Goal: Task Accomplishment & Management: Complete application form

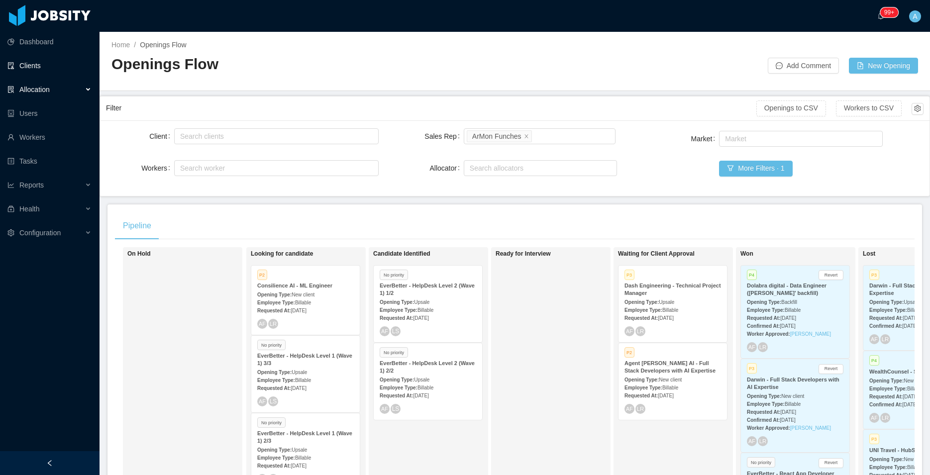
scroll to position [113, 0]
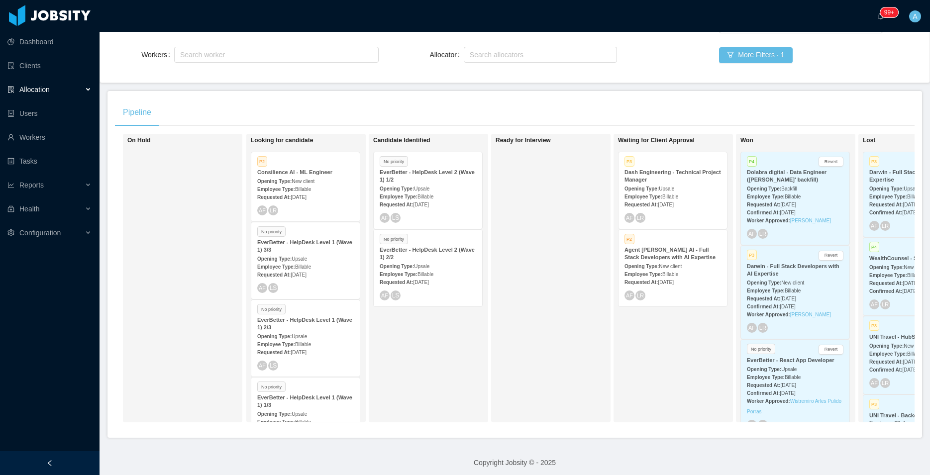
click at [56, 85] on div "Allocation" at bounding box center [49, 90] width 99 height 20
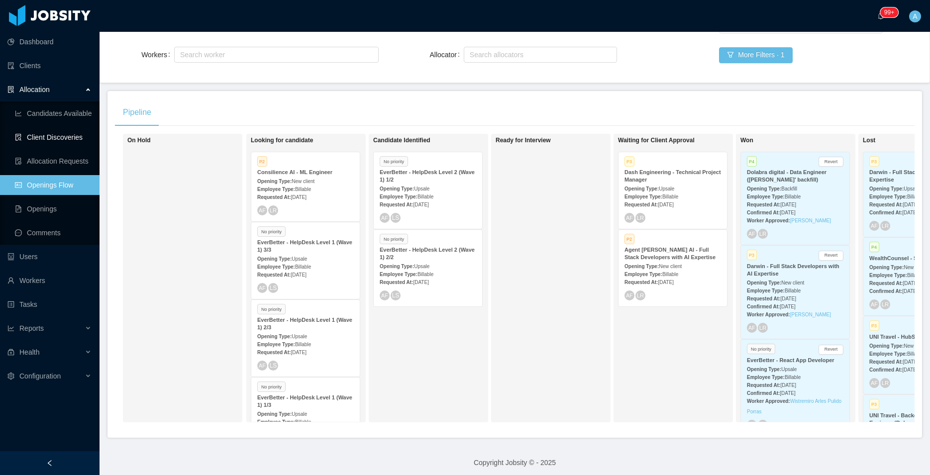
click at [71, 137] on link "Client Discoveries" at bounding box center [53, 137] width 77 height 20
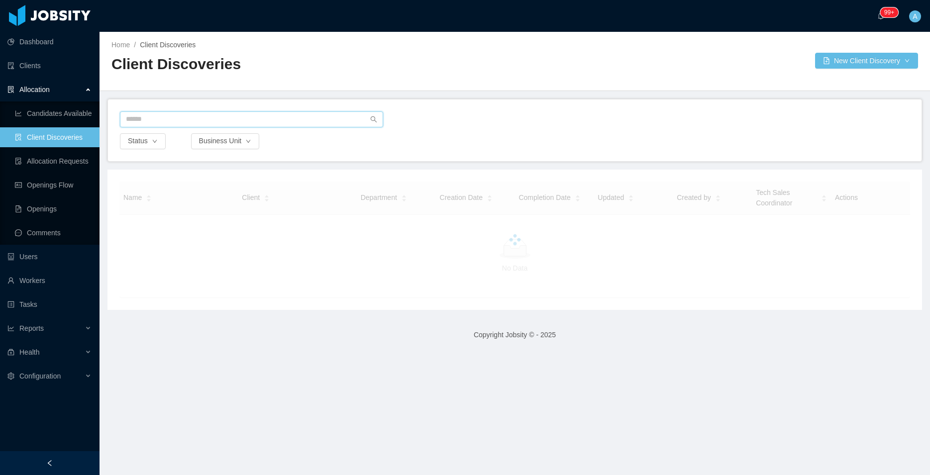
click at [346, 118] on input "text" at bounding box center [251, 119] width 263 height 16
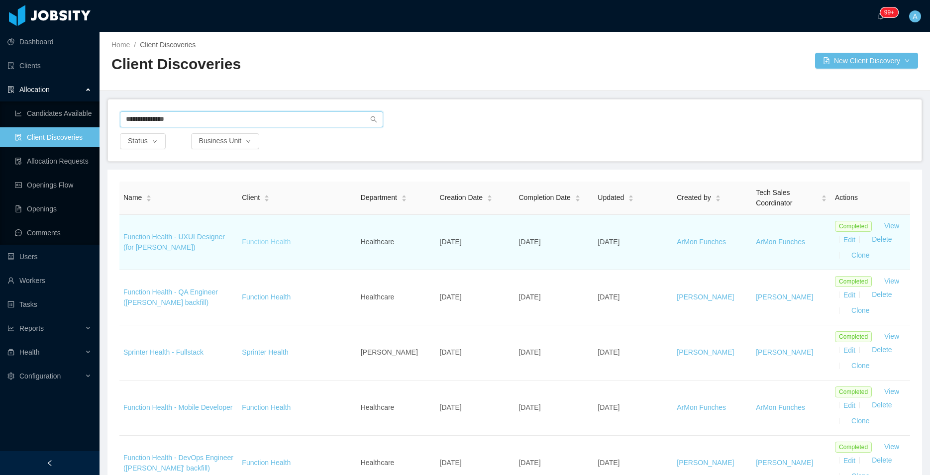
type input "**********"
click at [256, 240] on link "Function Health" at bounding box center [266, 242] width 49 height 8
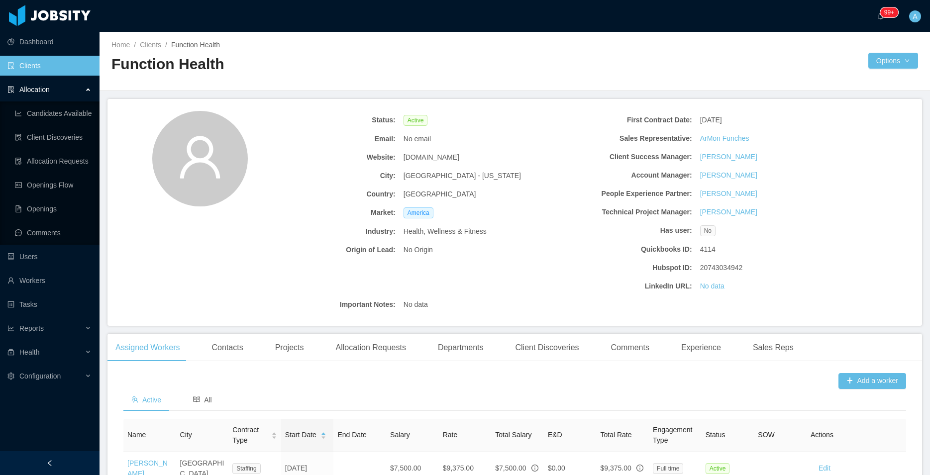
scroll to position [105, 0]
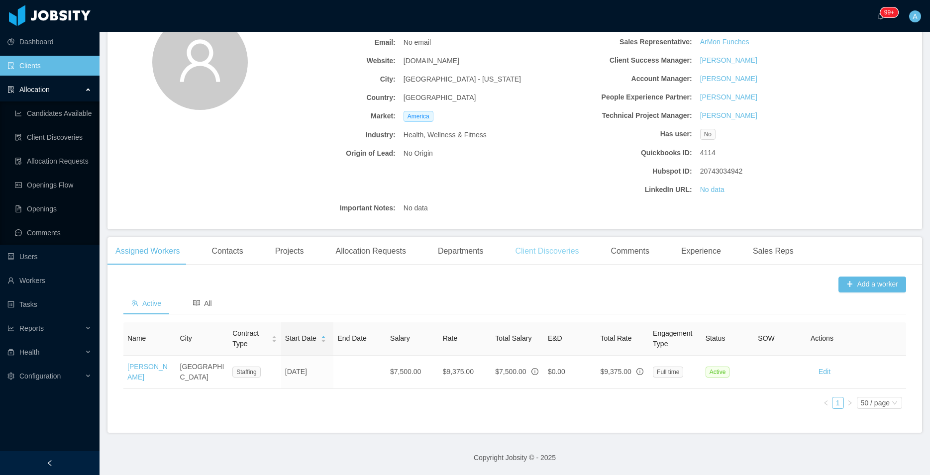
click at [529, 242] on div "Client Discoveries" at bounding box center [547, 251] width 80 height 28
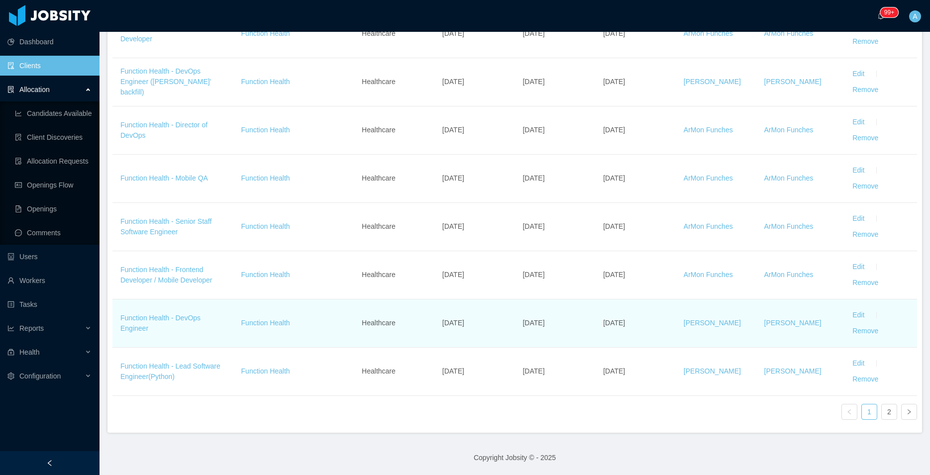
scroll to position [117, 0]
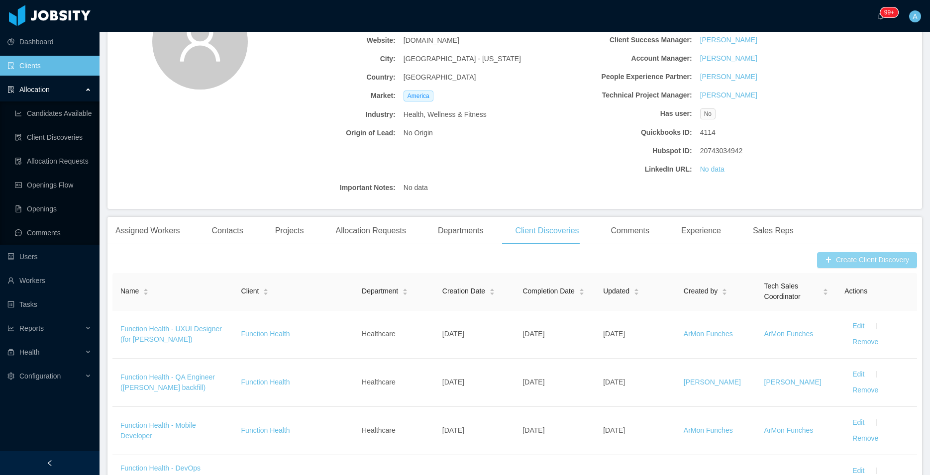
click at [854, 256] on button "Create Client Discovery" at bounding box center [867, 260] width 100 height 16
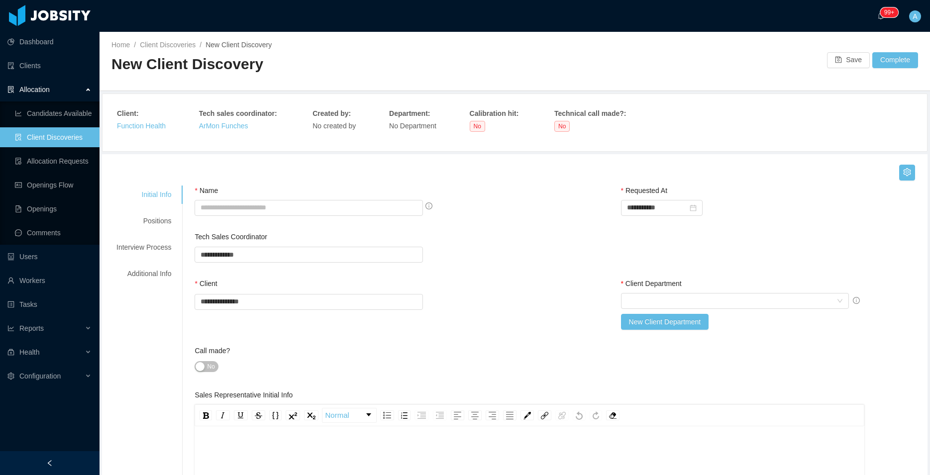
click at [299, 196] on div "Name" at bounding box center [346, 193] width 304 height 14
click at [297, 205] on input "Name" at bounding box center [308, 208] width 228 height 16
click at [643, 304] on div "Select Client Department" at bounding box center [732, 300] width 210 height 15
click at [633, 322] on li "Healthcare" at bounding box center [727, 320] width 226 height 16
type input "*"
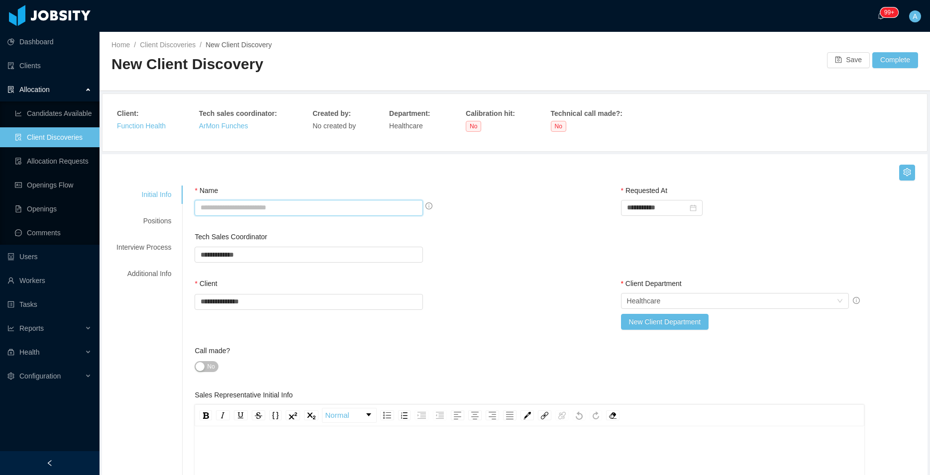
click at [270, 211] on input "Name" at bounding box center [308, 208] width 228 height 16
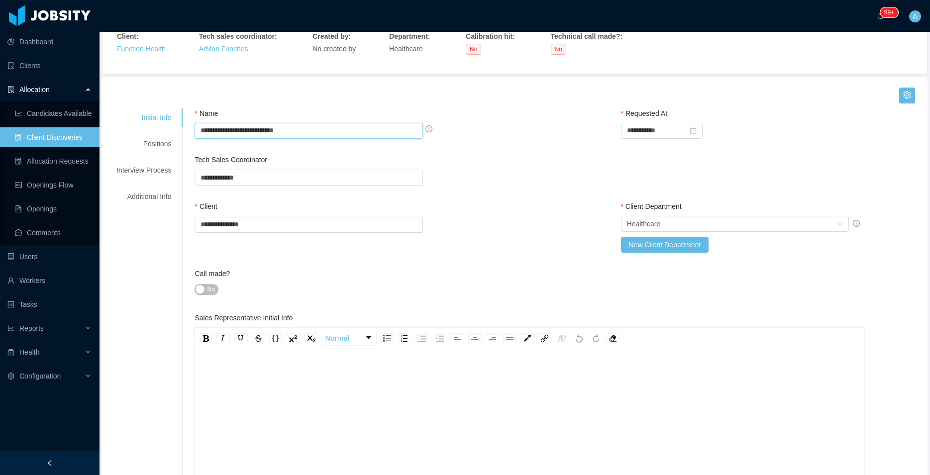
scroll to position [170, 0]
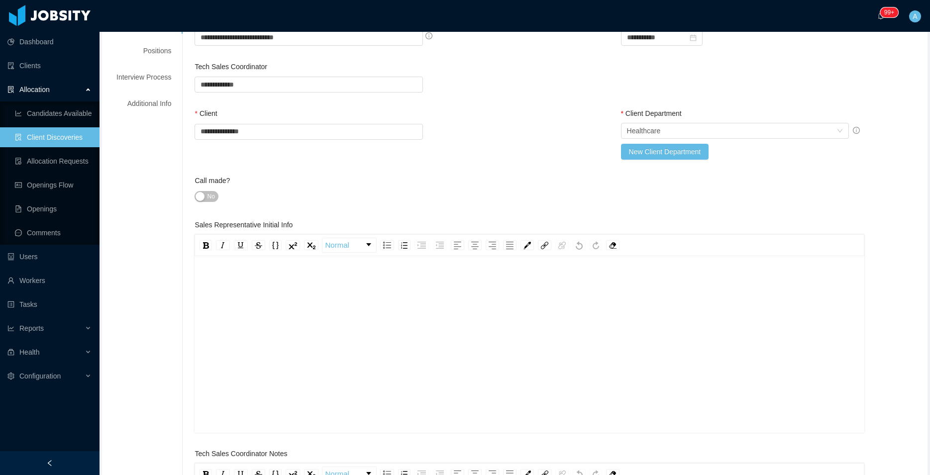
click at [290, 338] on div "rdw-editor" at bounding box center [528, 360] width 653 height 174
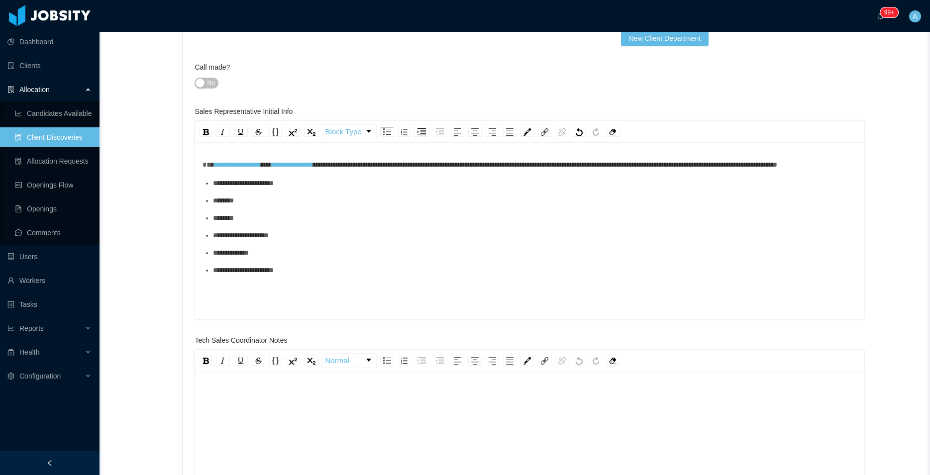
scroll to position [0, 0]
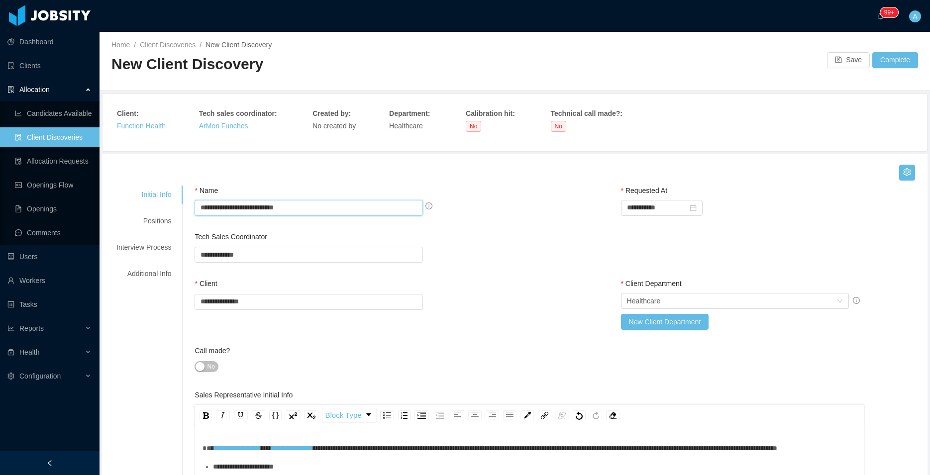
drag, startPoint x: 330, startPoint y: 205, endPoint x: 271, endPoint y: 202, distance: 58.8
click at [271, 202] on input "**********" at bounding box center [308, 208] width 228 height 16
type input "**********"
click at [831, 58] on button "Save" at bounding box center [848, 60] width 43 height 16
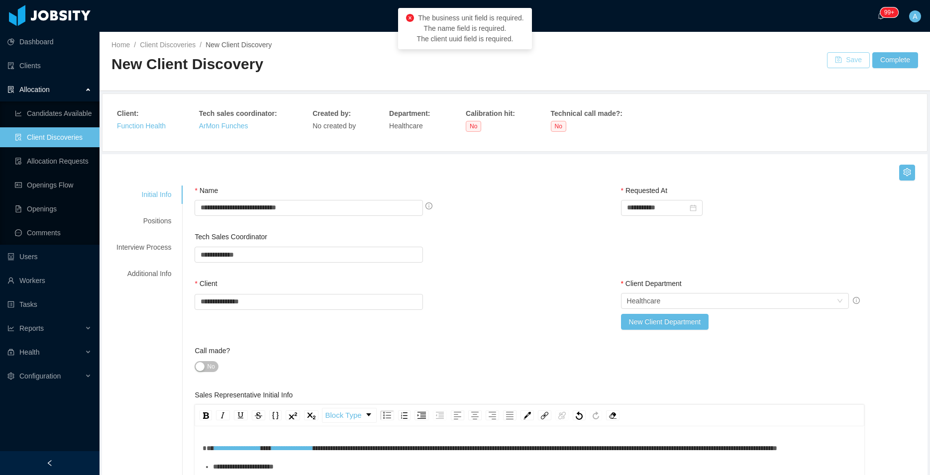
click at [838, 61] on button "Save" at bounding box center [848, 60] width 43 height 16
